Goal: Transaction & Acquisition: Purchase product/service

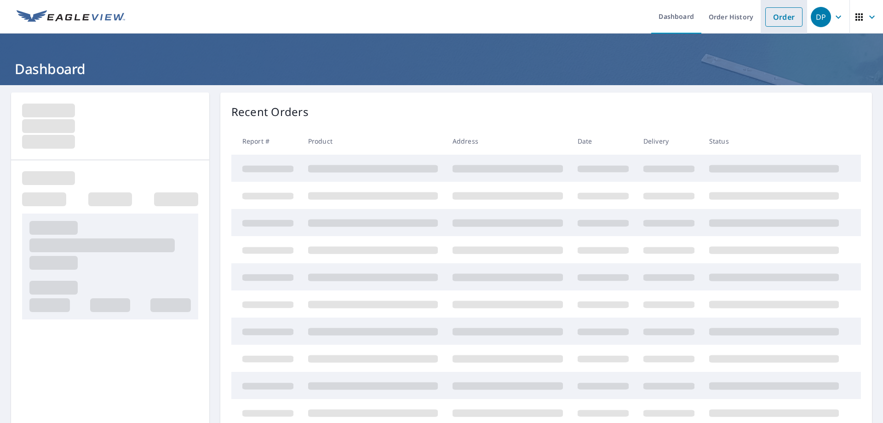
click at [776, 21] on link "Order" at bounding box center [783, 16] width 37 height 19
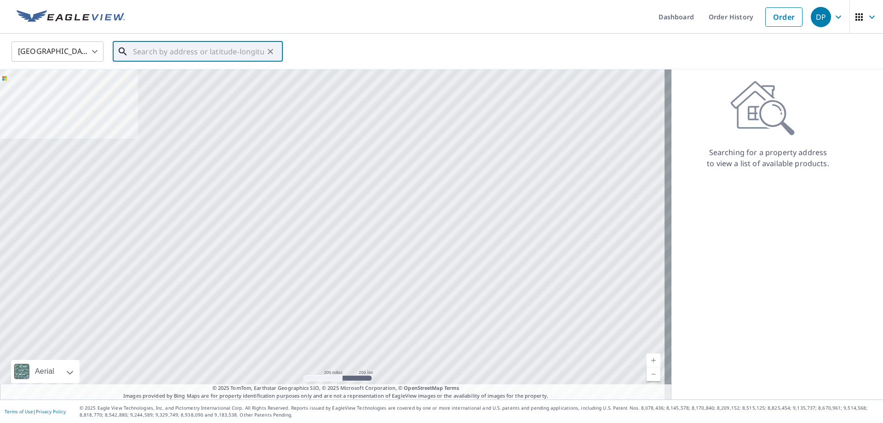
click at [201, 52] on input "text" at bounding box center [198, 52] width 131 height 26
paste input "[STREET_ADDRESS]"
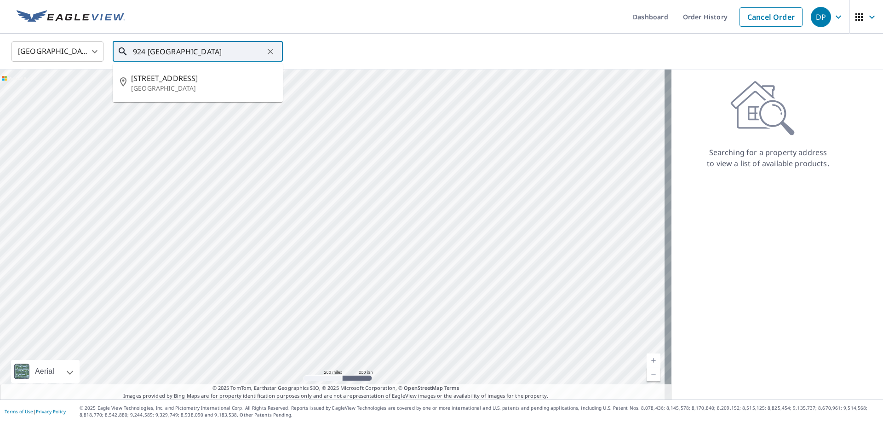
click at [164, 78] on span "[STREET_ADDRESS]" at bounding box center [203, 78] width 144 height 11
type input "[STREET_ADDRESS]"
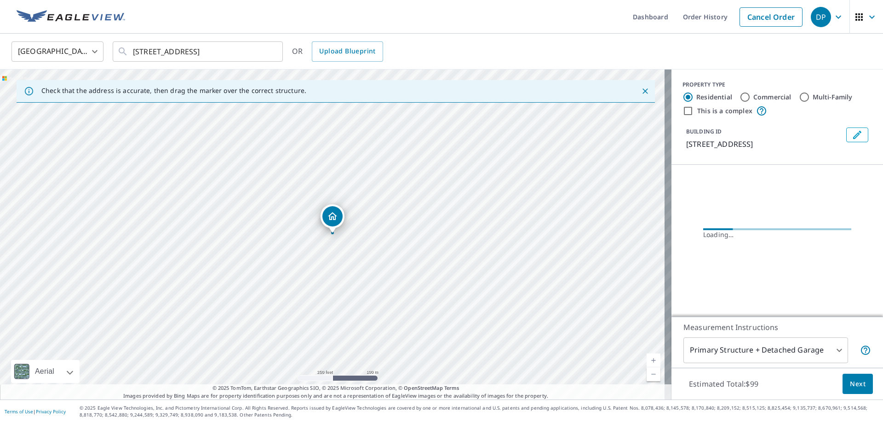
click at [648, 356] on link "Current Level 17, Zoom In" at bounding box center [654, 360] width 14 height 14
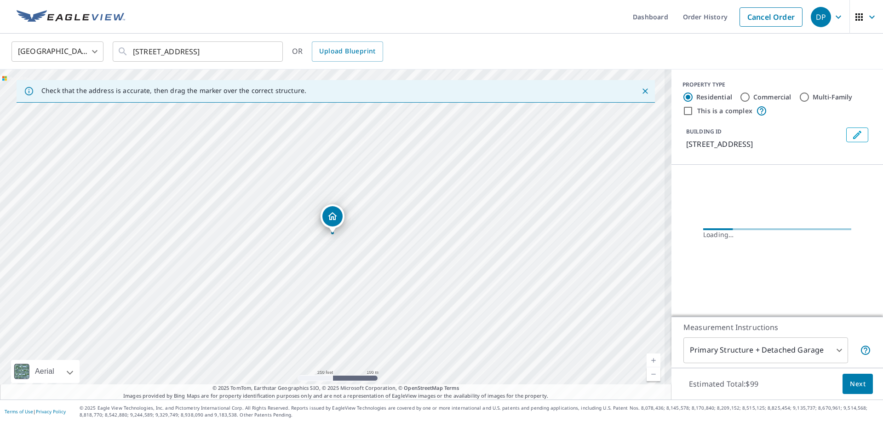
click at [648, 356] on link "Current Level 17, Zoom In" at bounding box center [654, 360] width 14 height 14
click at [648, 356] on link "Current Level 19, Zoom In" at bounding box center [654, 360] width 14 height 14
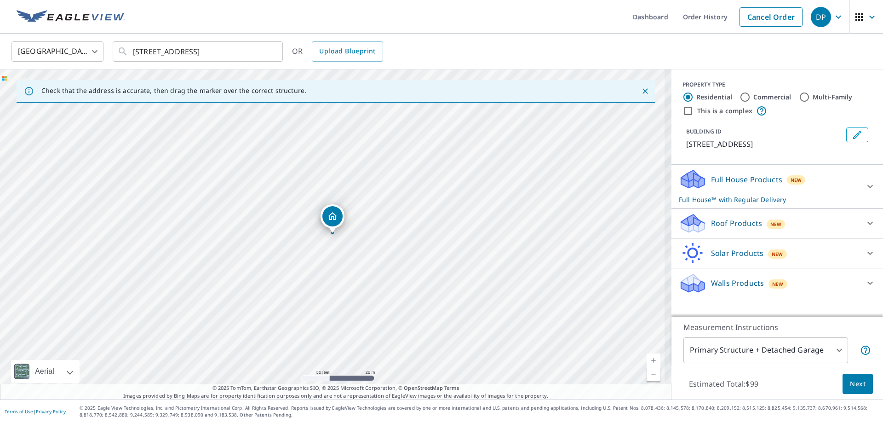
click at [648, 356] on link "Current Level 19, Zoom In" at bounding box center [654, 360] width 14 height 14
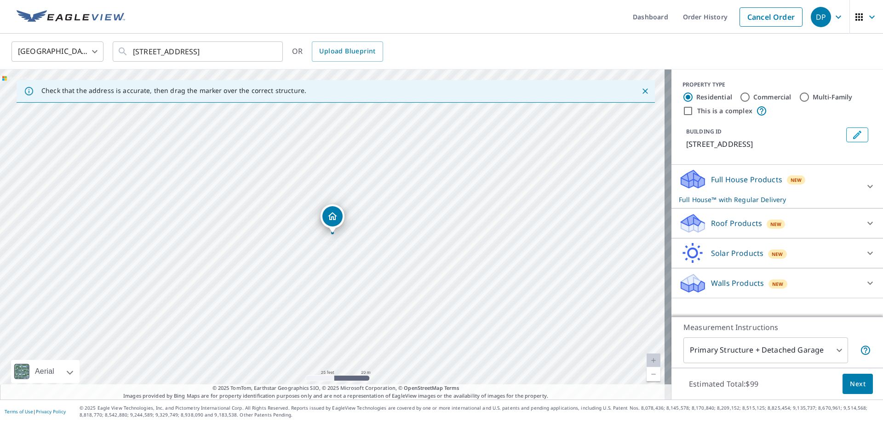
click at [740, 227] on p "Roof Products" at bounding box center [736, 223] width 51 height 11
click at [715, 253] on div "Premium $44.1" at bounding box center [777, 247] width 197 height 26
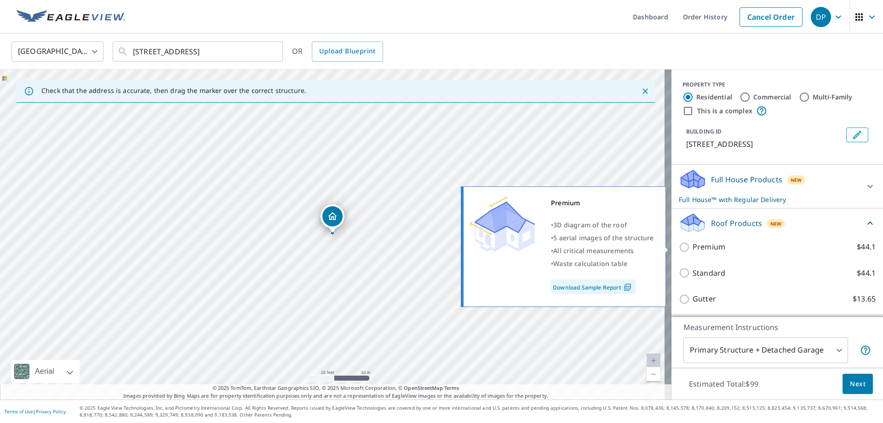
click at [711, 248] on p "Premium" at bounding box center [709, 246] width 33 height 11
click at [693, 248] on input "Premium $44.1" at bounding box center [686, 246] width 14 height 11
checkbox input "true"
checkbox input "false"
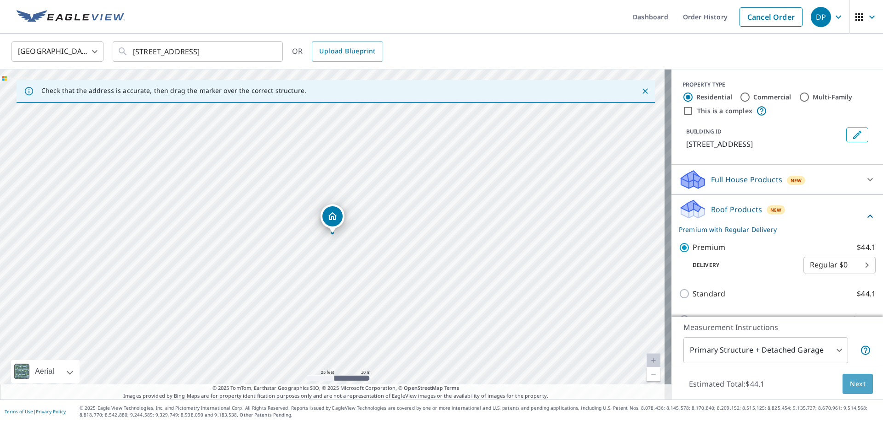
click at [846, 377] on button "Next" at bounding box center [858, 384] width 30 height 21
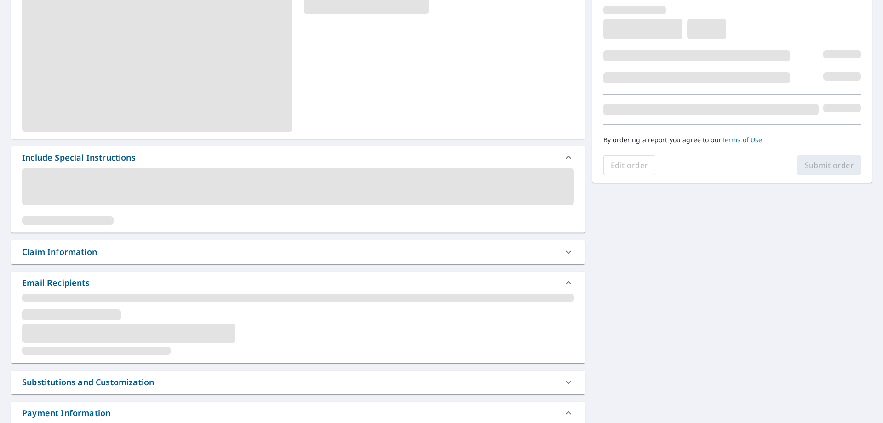
scroll to position [153, 0]
click at [119, 249] on div "Claim Information" at bounding box center [289, 251] width 535 height 12
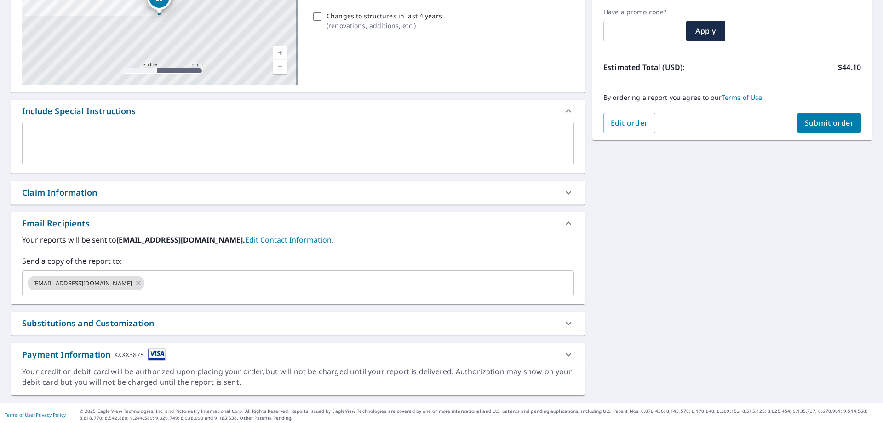
click at [99, 194] on div "Claim Information" at bounding box center [289, 192] width 535 height 12
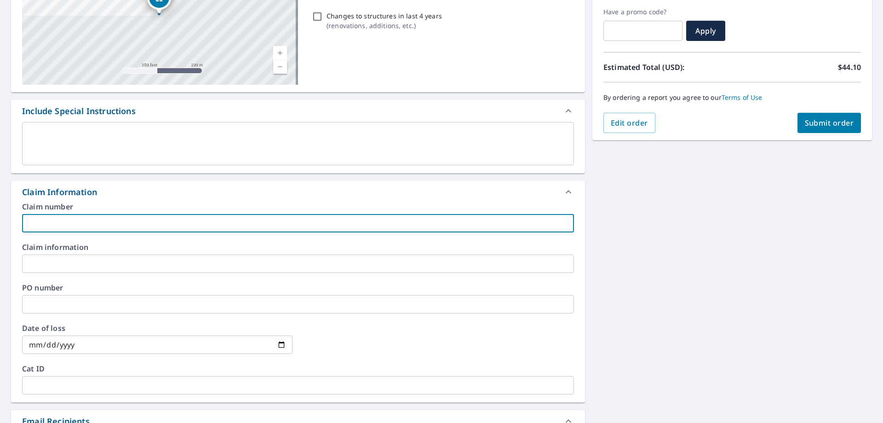
click at [100, 221] on input "text" at bounding box center [298, 223] width 552 height 18
paste input "639000"
type input "639000"
click at [101, 151] on textarea at bounding box center [298, 144] width 539 height 26
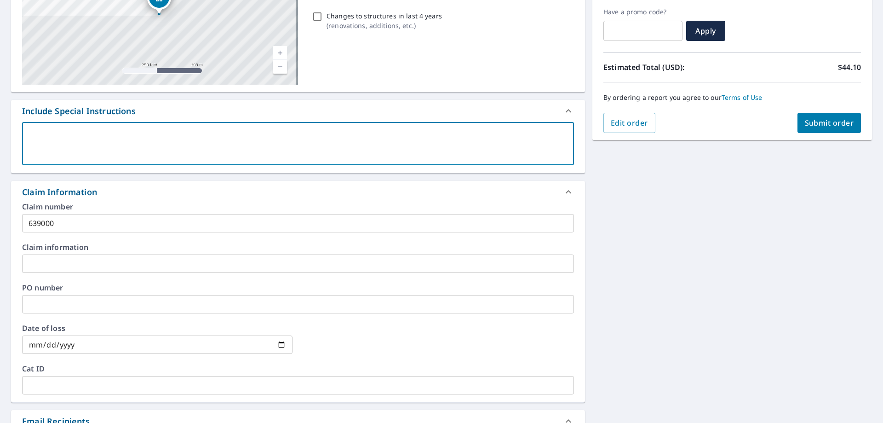
type textarea "B"
type textarea "x"
type textarea "Bo"
type textarea "x"
type textarea "Bot"
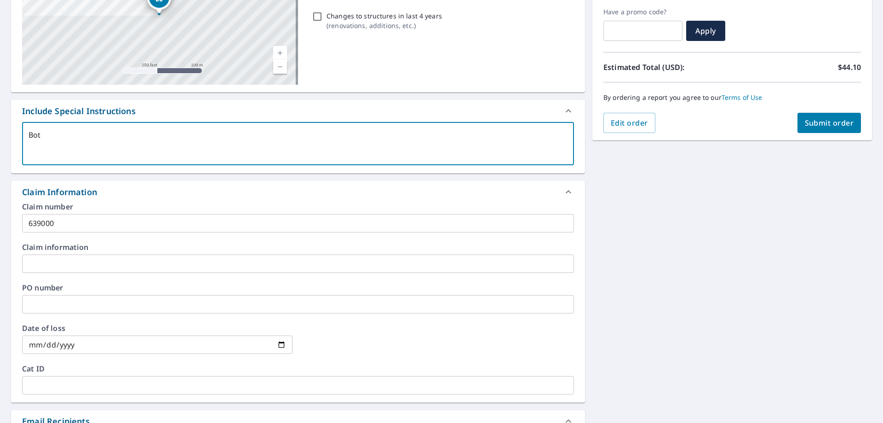
type textarea "x"
type textarea "Both"
type textarea "x"
type textarea "Both"
type textarea "x"
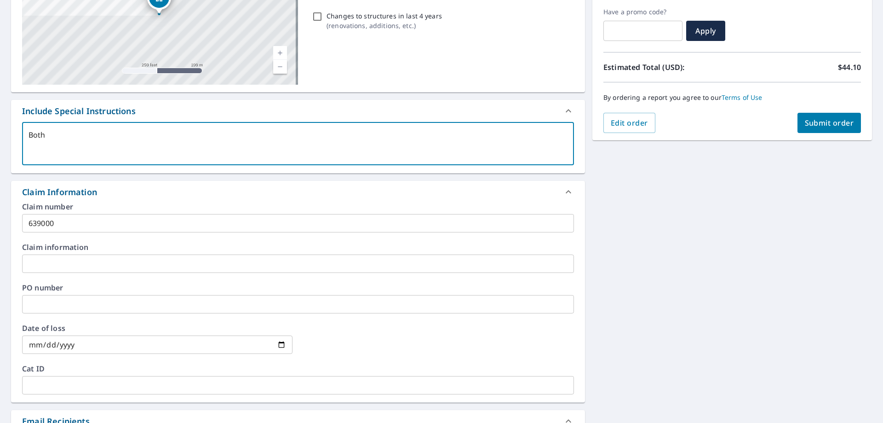
type textarea "Both b"
type textarea "x"
type textarea "Both bu"
type textarea "x"
type textarea "Both bui9"
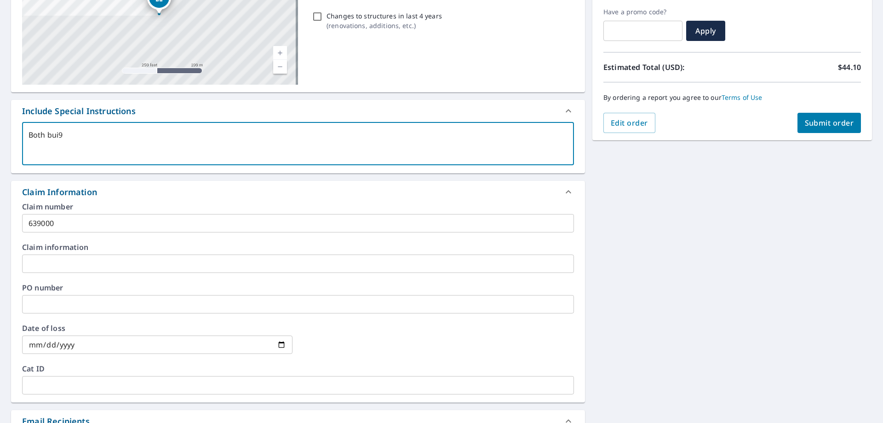
type textarea "x"
type textarea "Both [PERSON_NAME]"
type textarea "x"
type textarea "Both buil"
type textarea "x"
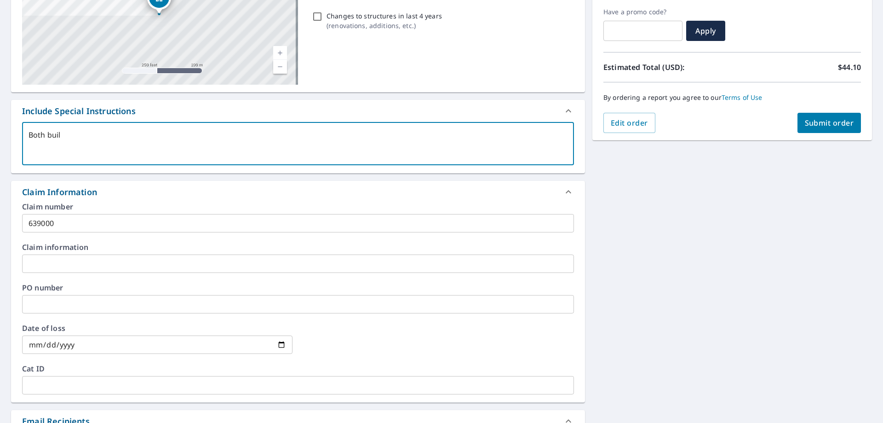
type textarea "Both build"
type textarea "x"
type textarea "Both buildi"
type textarea "x"
type textarea "Both buildin"
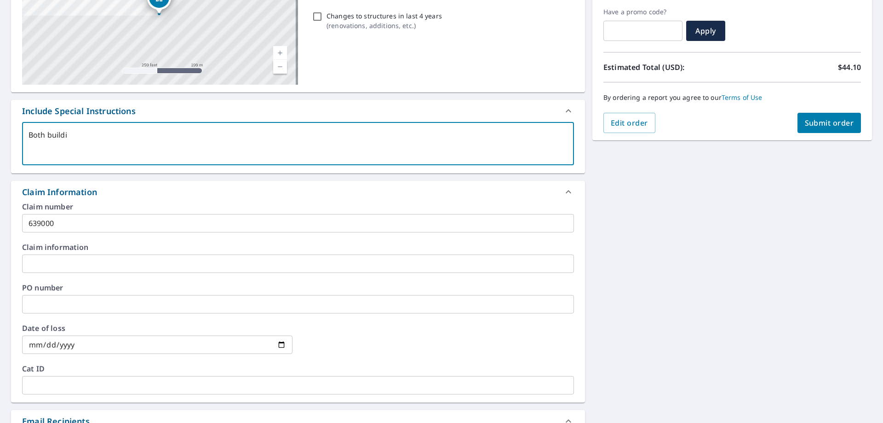
type textarea "x"
type textarea "Both building"
type textarea "x"
type textarea "Both buildings"
type textarea "x"
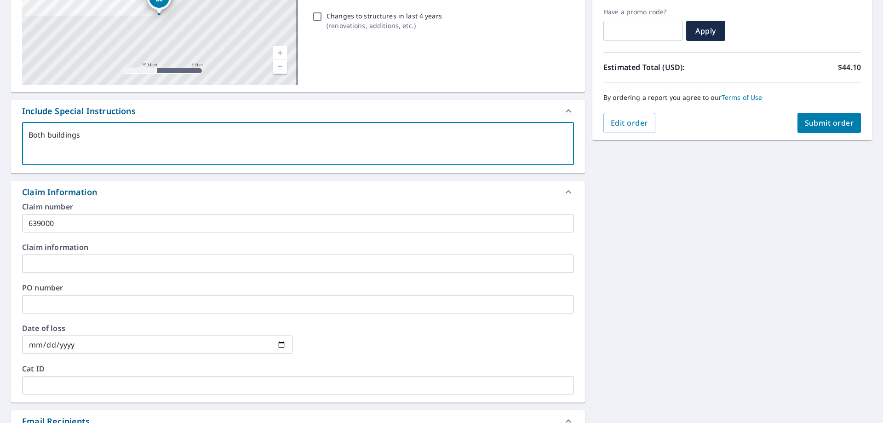
type textarea "Both buildings"
type textarea "x"
type textarea "Both buildings a"
type textarea "x"
type textarea "Both buildings ap"
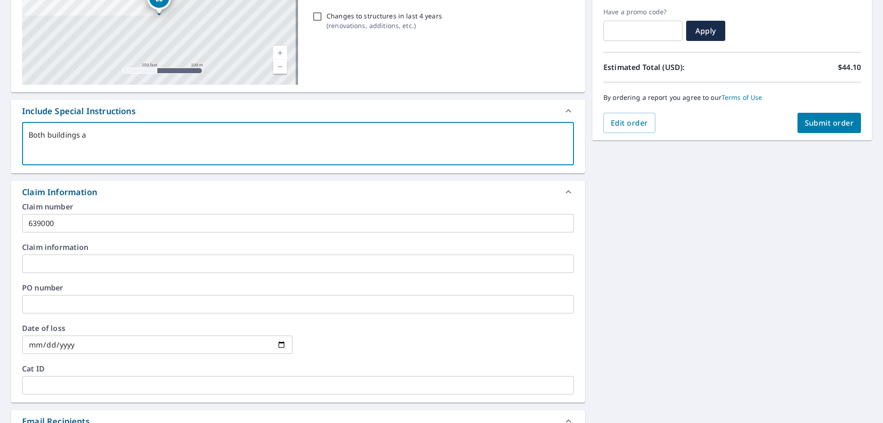
type textarea "x"
type textarea "Both buildings app"
type textarea "x"
type textarea "Both buildings appe"
type textarea "x"
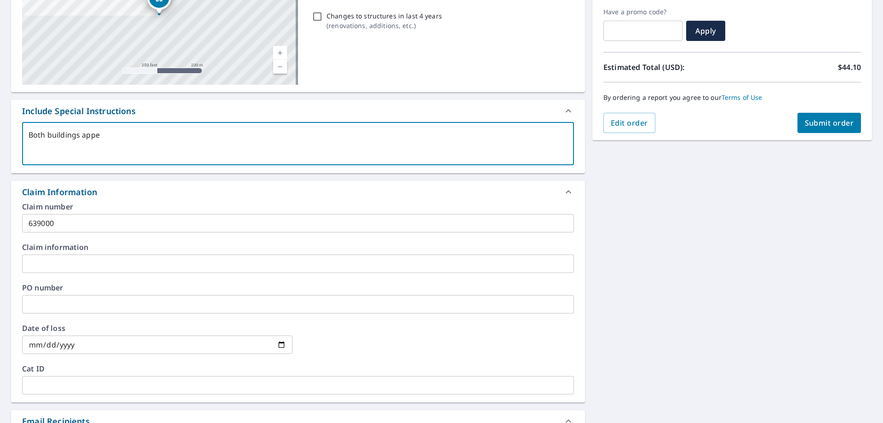
type textarea "Both buildings appea"
type textarea "x"
type textarea "Both buildings appear"
type textarea "x"
type textarea "Both buildings appear"
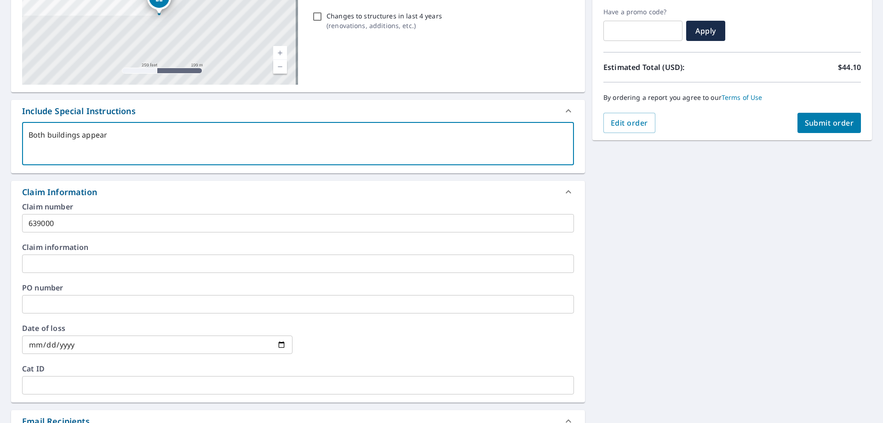
type textarea "x"
type textarea "Both buildings appear t"
type textarea "x"
type textarea "Both buildings appear to"
type textarea "x"
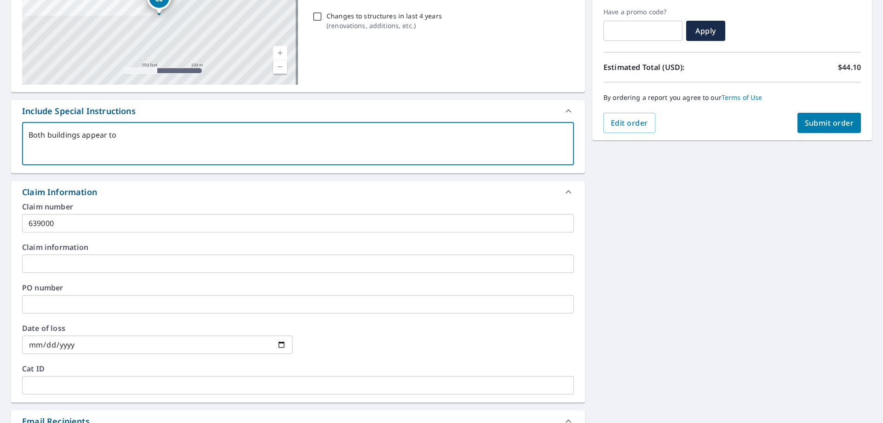
type textarea "Both buildings appear to"
type textarea "x"
type textarea "Both buildings appear to b"
type textarea "x"
type textarea "Both buildings appear to be"
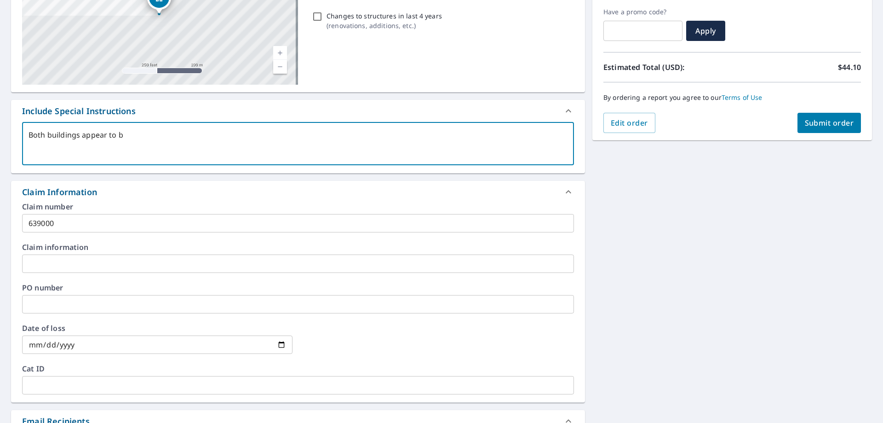
type textarea "x"
type textarea "Both buildings appear to be"
type textarea "x"
type textarea "Both buildings appear to be c"
type textarea "x"
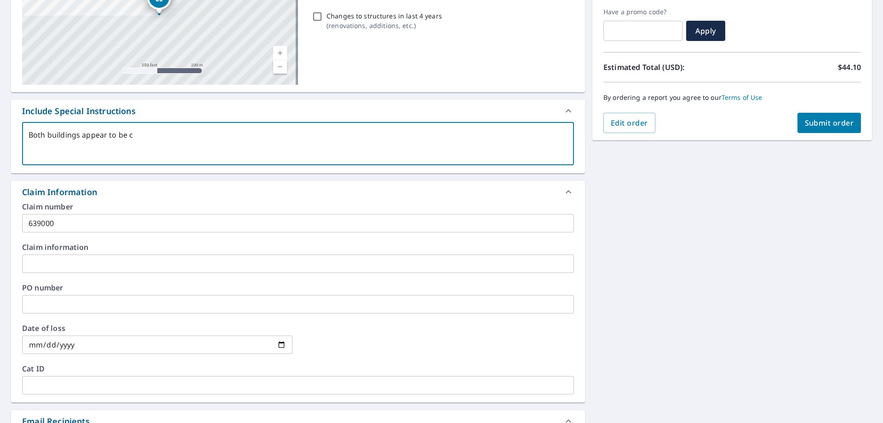
type textarea "Both buildings appear to be co"
type textarea "x"
type textarea "Both buildings appear to be con"
type textarea "x"
type textarea "Both buildings appear to be conn"
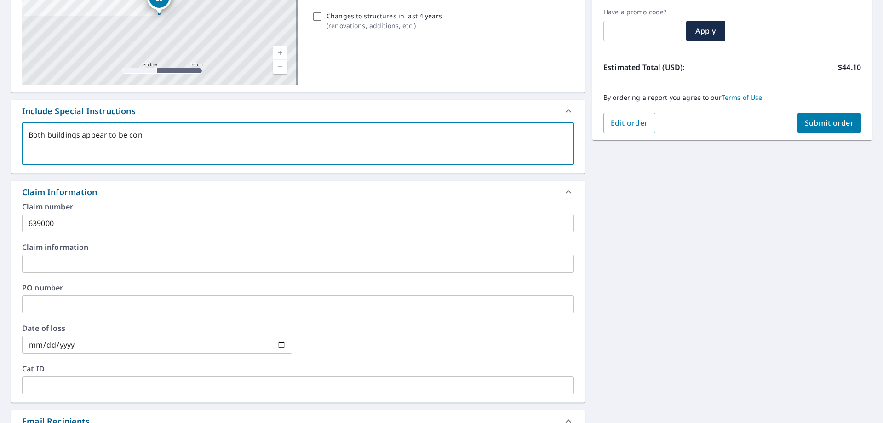
type textarea "x"
type textarea "Both buildings appear to be conne"
type textarea "x"
type textarea "Both buildings appear to be connec"
type textarea "x"
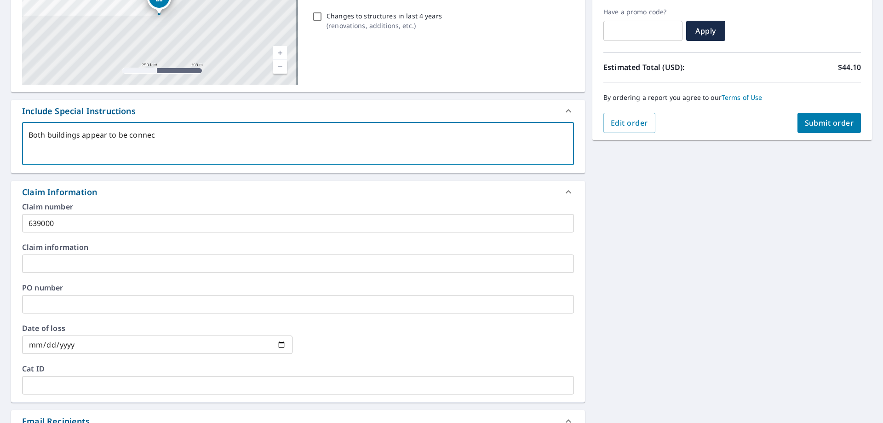
type textarea "Both buildings appear to be connect"
type textarea "x"
type textarea "Both buildings appear to be connecte"
type textarea "x"
type textarea "Both buildings appear to be connected"
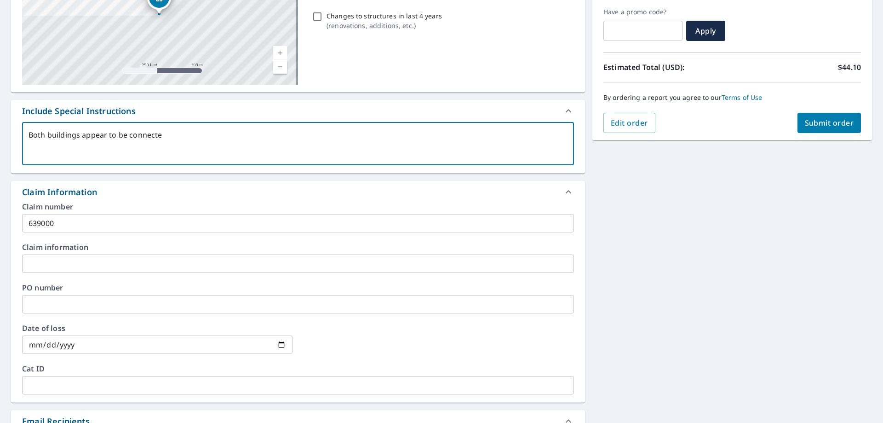
type textarea "x"
type textarea "Both buildings appear to be connected."
type textarea "x"
type textarea "Both buildings appear to be connected."
click at [839, 124] on span "Submit order" at bounding box center [829, 123] width 49 height 10
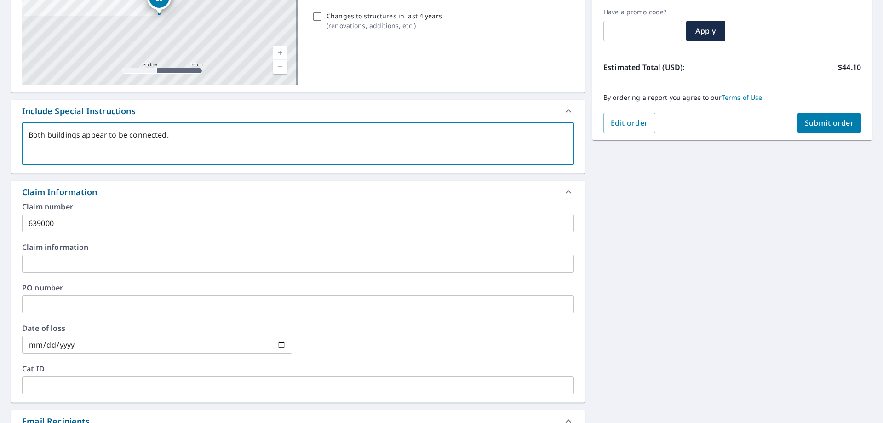
type textarea "x"
